Goal: Complete application form

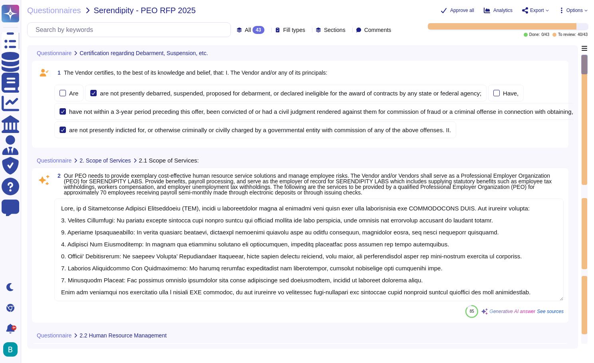
type textarea "Deel, as a Professional Employer Organization (PEO), offers a comprehensive sui…"
type textarea "1. Personnel Consultation and Assistance: Deel provides comprehensive HR servic…"
type textarea "Yes"
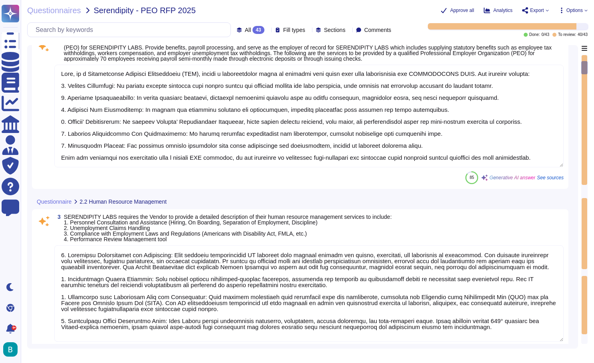
type textarea "Deel offers a comprehensive suite of benefits that includes the following: 1. C…"
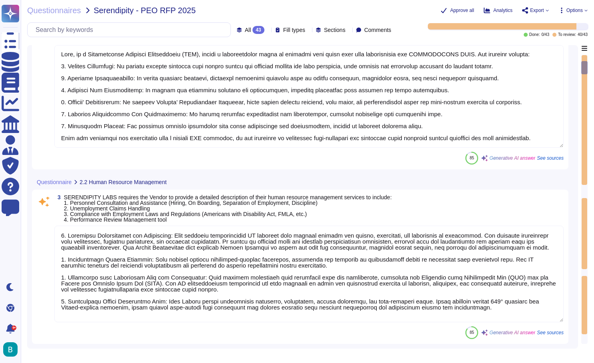
drag, startPoint x: 257, startPoint y: 300, endPoint x: 212, endPoint y: 283, distance: 47.5
click at [212, 283] on textarea at bounding box center [308, 274] width 509 height 97
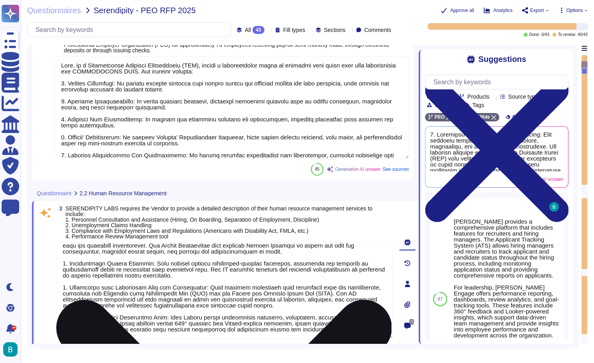
scroll to position [25, 0]
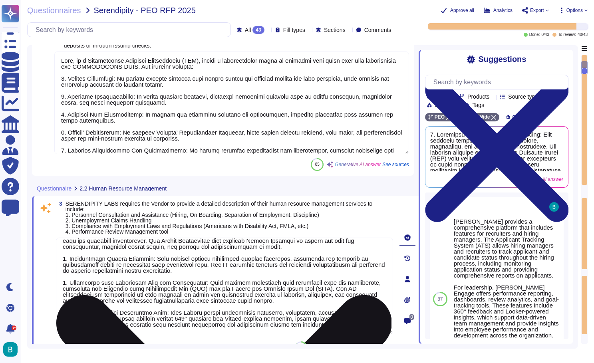
type textarea "Deel offers a comprehensive suite of benefits that includes the following: 1. C…"
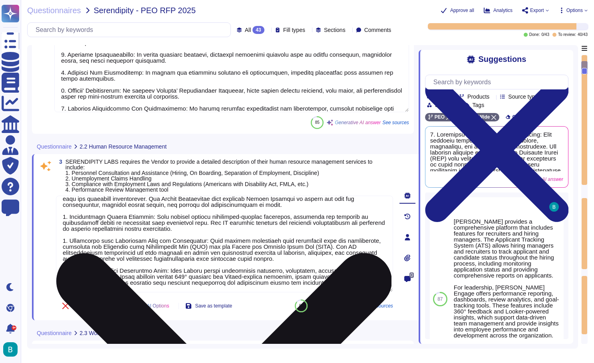
scroll to position [201, 0]
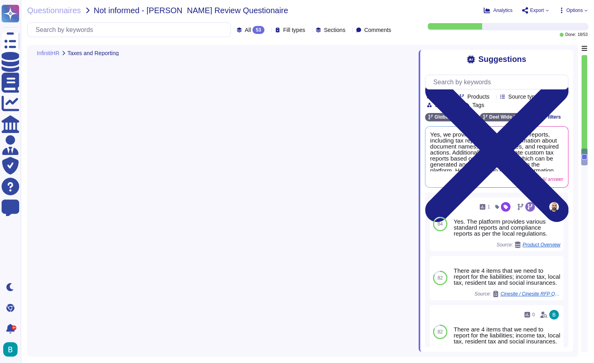
type textarea "[PERSON_NAME] utilizes local payroll software that is regularly updated to refl…"
type textarea "Yes, [PERSON_NAME] handles statutory filings including form 941, which is a qua…"
type textarea "Lor, Ipsu dolo sitametc adi elitsed doeiu tempor inc utlabor etd magnaal eni ad…"
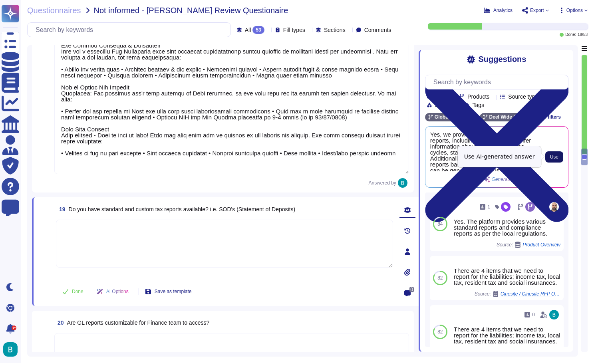
click at [550, 156] on span "Use" at bounding box center [554, 156] width 8 height 5
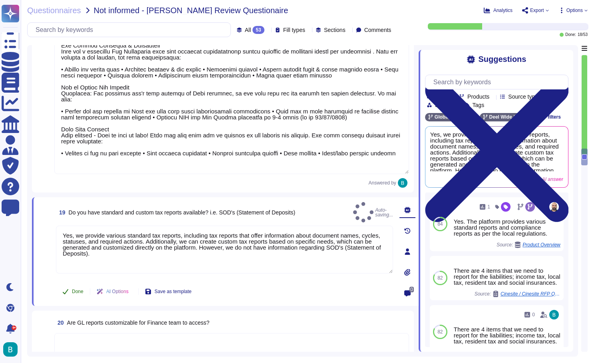
click at [81, 289] on span "Done" at bounding box center [78, 291] width 12 height 5
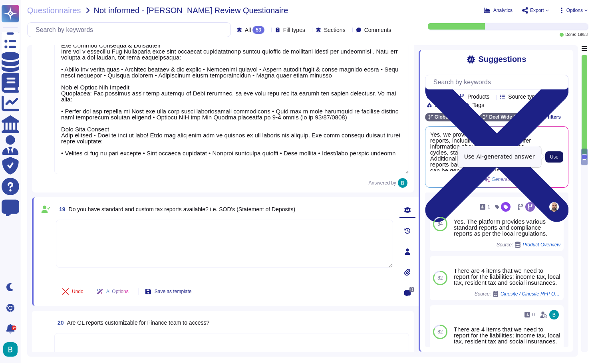
click at [551, 158] on span "Use" at bounding box center [554, 156] width 8 height 5
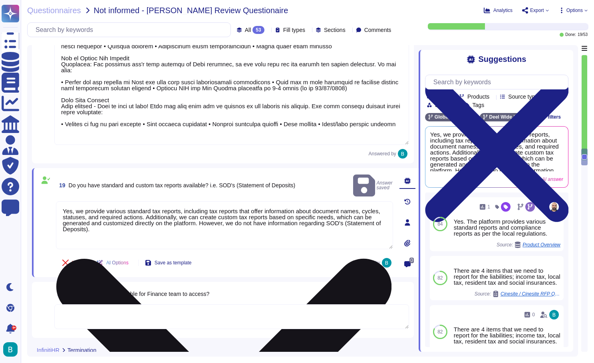
scroll to position [1646, 0]
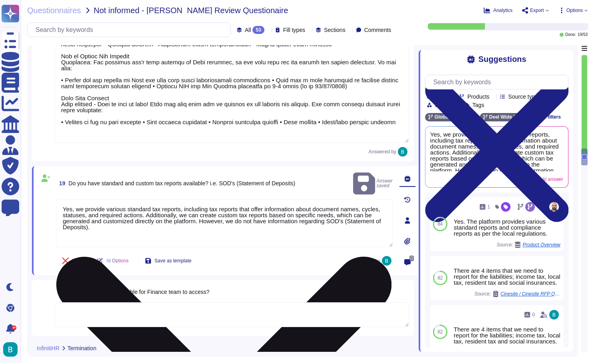
click at [262, 245] on div "Yes, we provide various standard tax reports, including tax reports that offer …" at bounding box center [224, 223] width 337 height 49
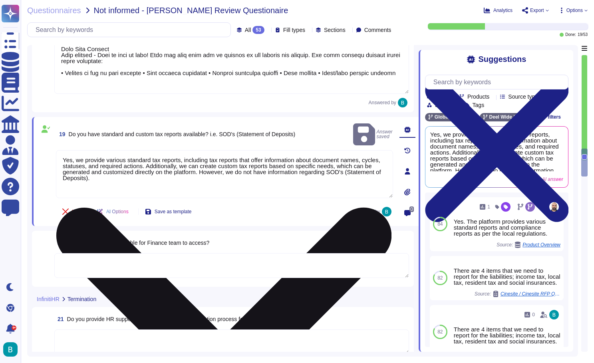
scroll to position [1728, 0]
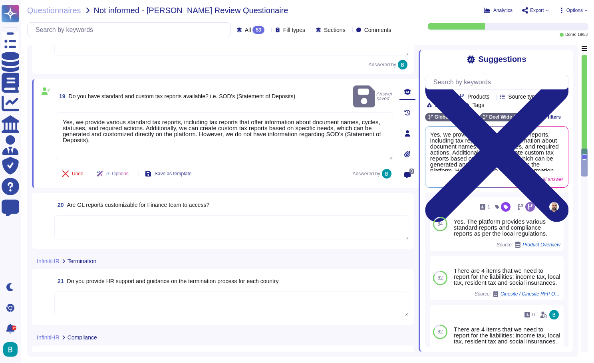
click at [247, 231] on textarea at bounding box center [231, 227] width 354 height 25
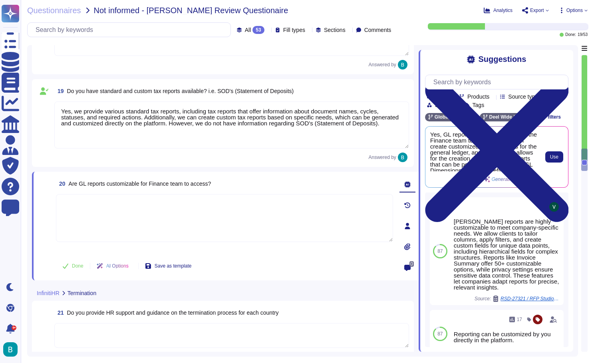
scroll to position [0, 0]
click at [545, 152] on button "Use" at bounding box center [554, 156] width 18 height 11
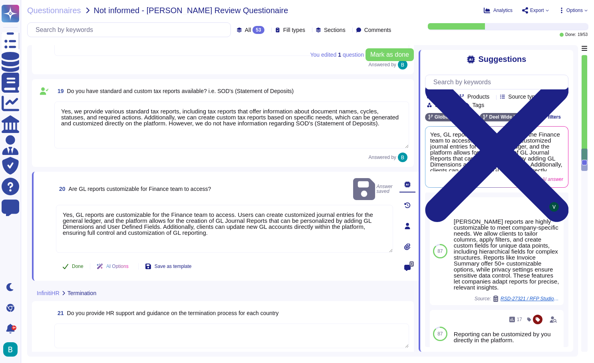
click at [79, 268] on span "Done" at bounding box center [78, 266] width 12 height 5
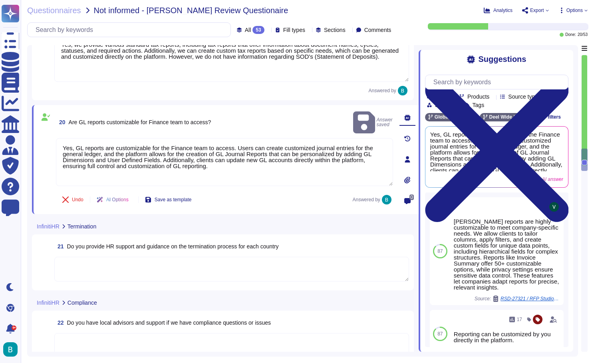
scroll to position [1856, 0]
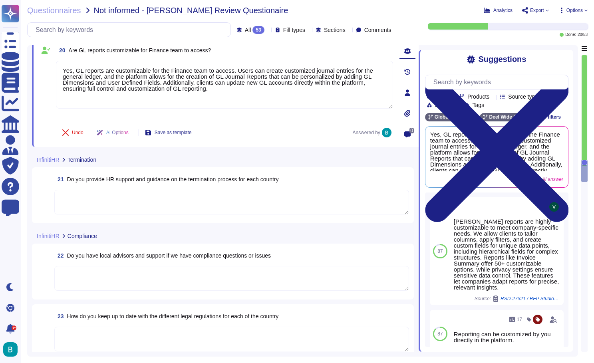
click at [208, 204] on textarea at bounding box center [231, 202] width 354 height 25
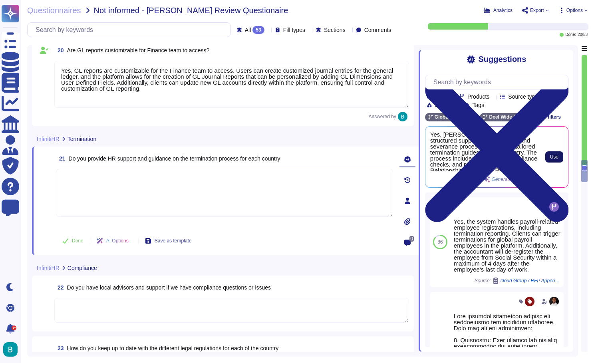
scroll to position [0, 0]
click at [553, 157] on span "Use" at bounding box center [554, 156] width 8 height 5
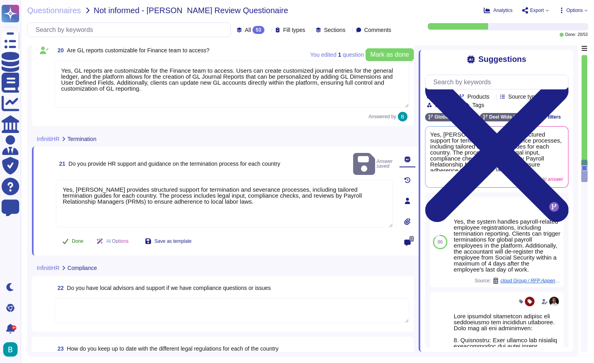
click at [76, 239] on span "Done" at bounding box center [78, 241] width 12 height 5
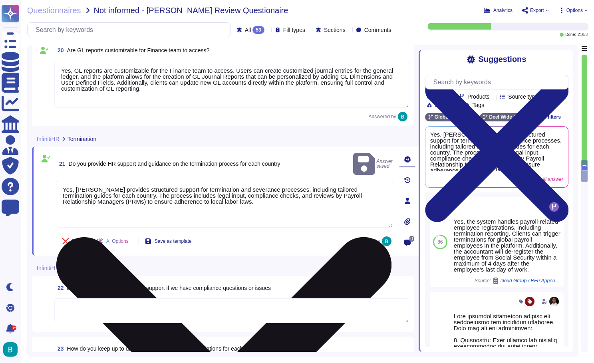
scroll to position [1918, 0]
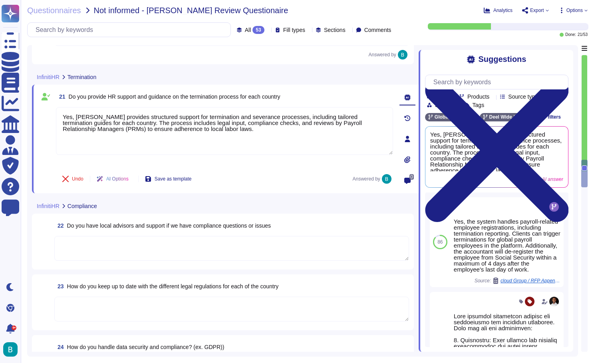
click at [210, 251] on textarea at bounding box center [231, 248] width 354 height 25
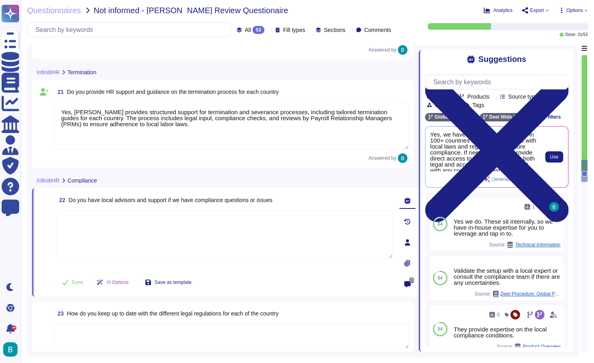
scroll to position [0, 0]
click at [553, 156] on span "Use" at bounding box center [554, 156] width 8 height 5
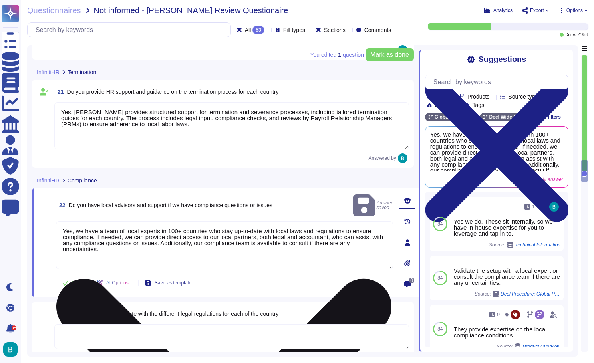
scroll to position [1989, 0]
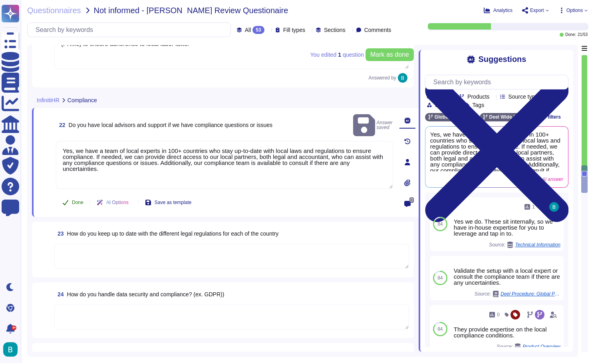
click at [76, 201] on span "Done" at bounding box center [78, 202] width 12 height 5
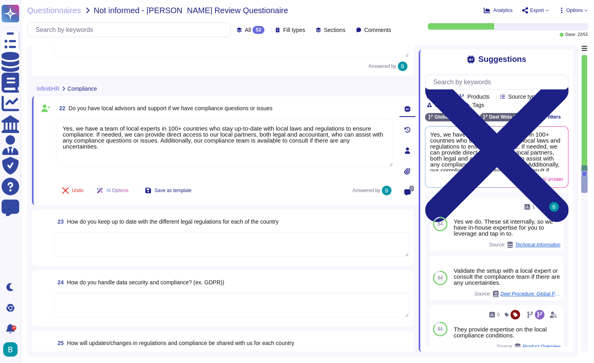
scroll to position [2006, 0]
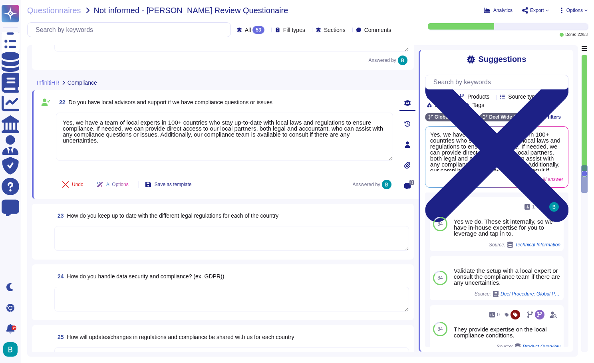
click at [292, 239] on textarea at bounding box center [231, 238] width 354 height 25
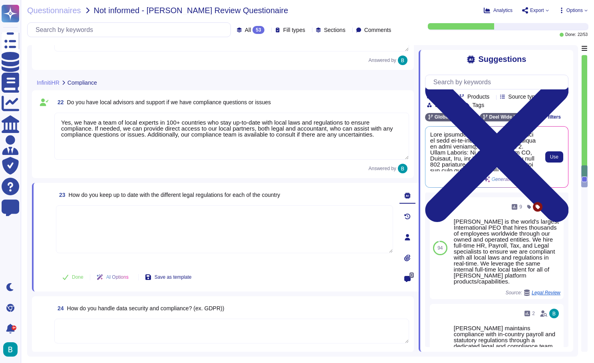
scroll to position [0, 0]
click at [551, 159] on span "Use" at bounding box center [554, 156] width 8 height 5
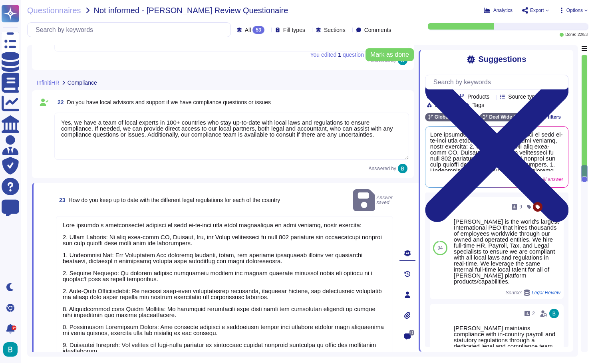
scroll to position [1, 0]
click at [382, 58] on span "Mark as done" at bounding box center [389, 54] width 39 height 6
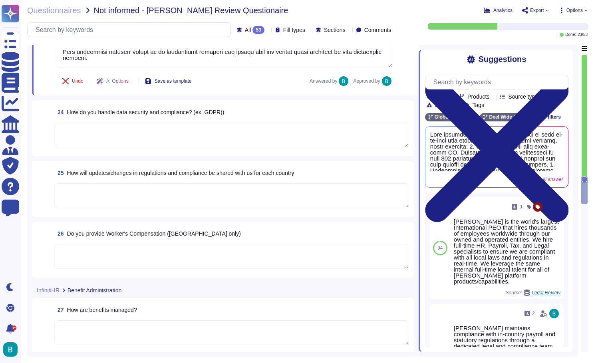
type textarea "Yes, we have a team of local experts in 100+ countries who stay up-to-date with…"
